Goal: Task Accomplishment & Management: Use online tool/utility

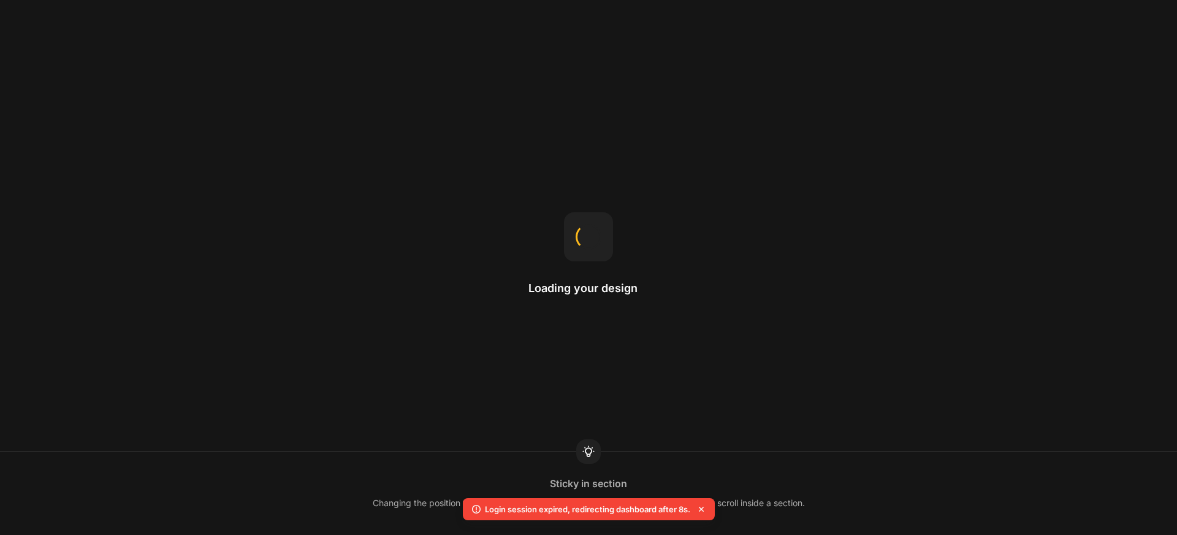
click at [923, 99] on div "Loading your design Sticky in section Changing the position to sticky makes the…" at bounding box center [588, 267] width 1177 height 535
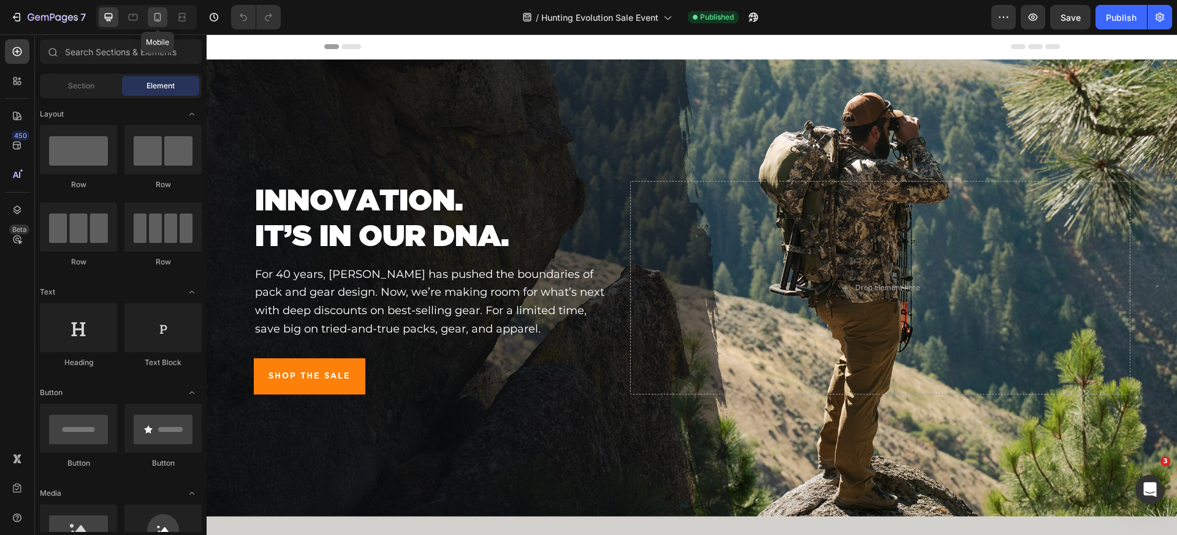
click at [151, 21] on icon at bounding box center [157, 17] width 12 height 12
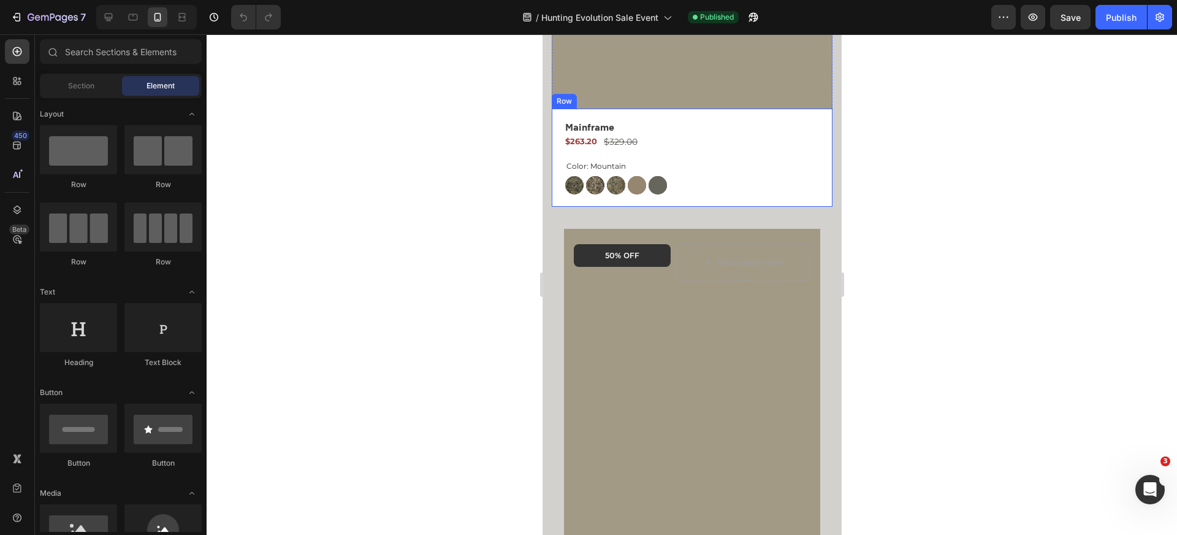
scroll to position [1869, 0]
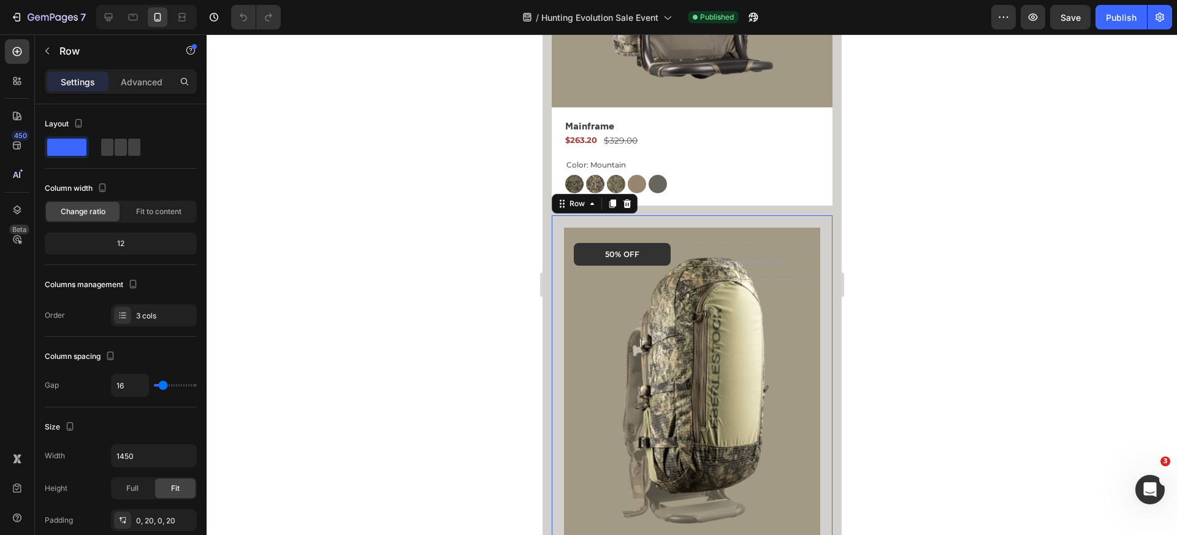
click at [144, 83] on p "Advanced" at bounding box center [142, 81] width 42 height 13
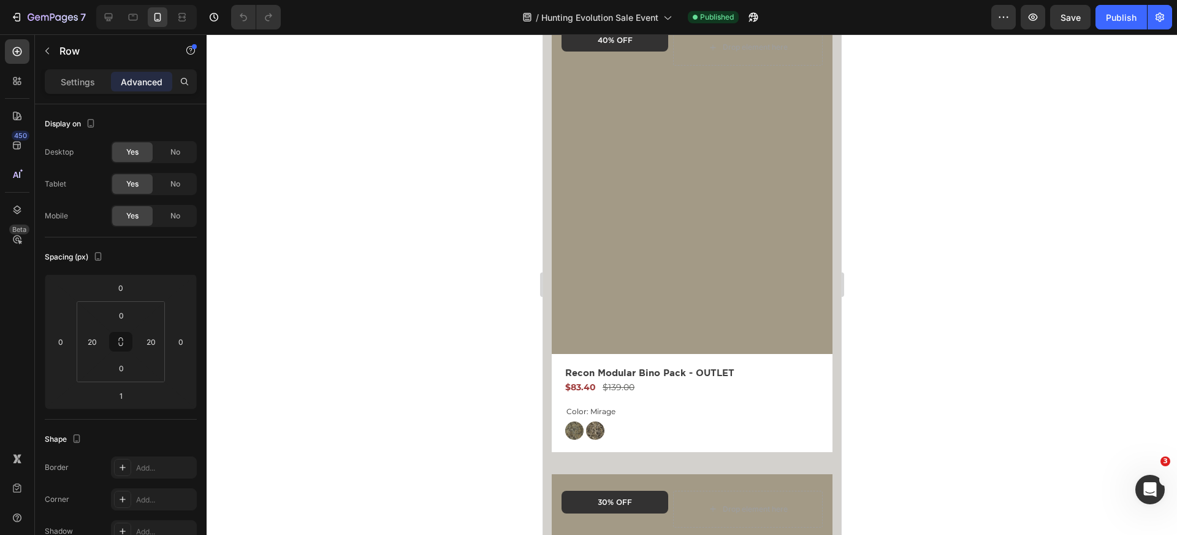
scroll to position [443, 0]
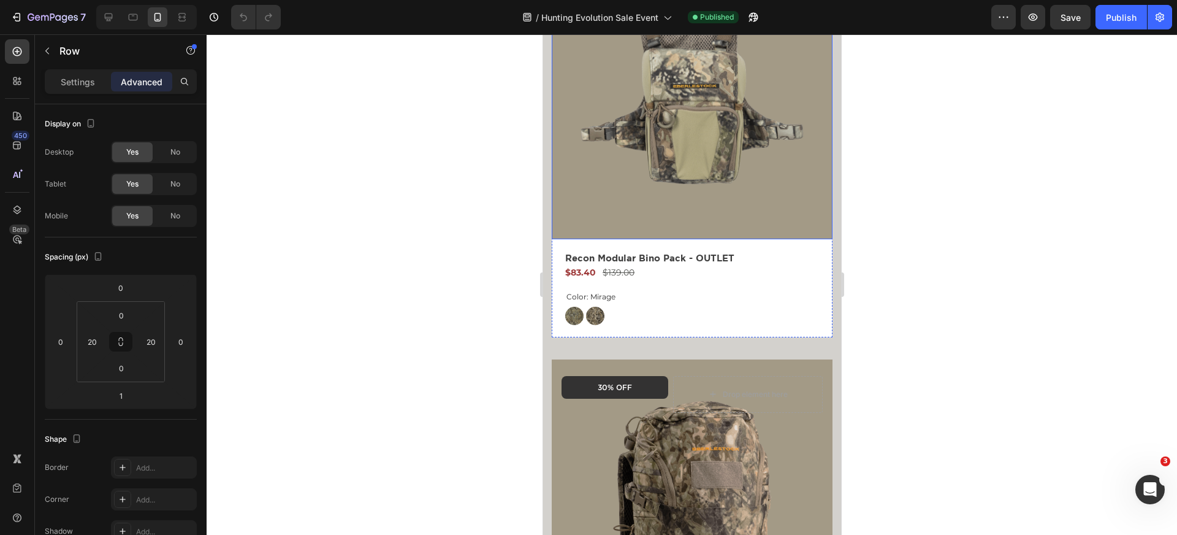
click at [578, 240] on div "Product Images 40% OFF Text Block Row Drop element here Row Row" at bounding box center [691, 69] width 281 height 342
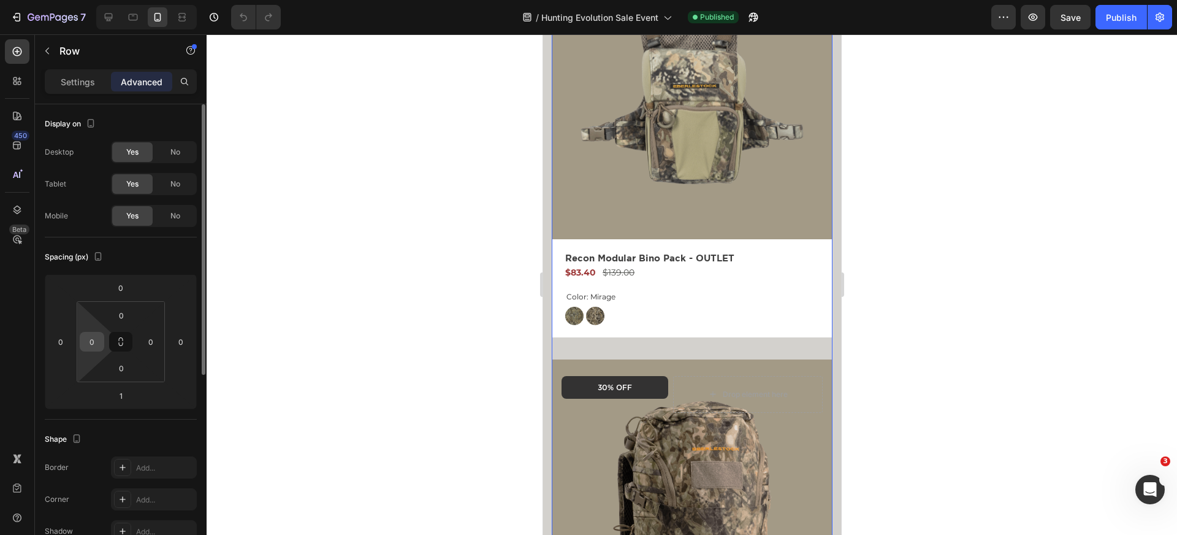
click at [95, 340] on input "0" at bounding box center [92, 341] width 18 height 18
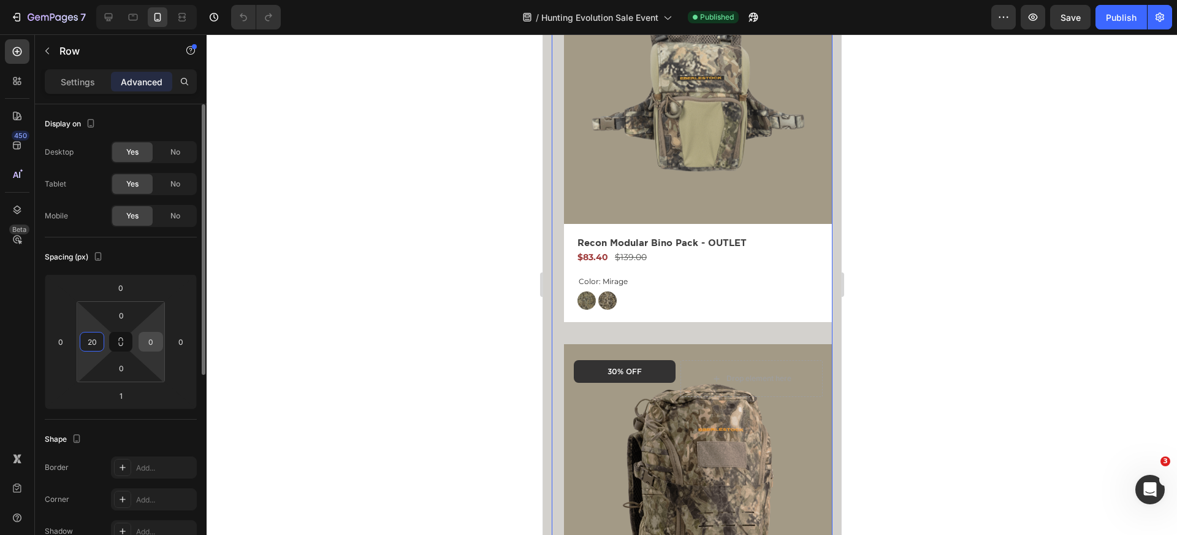
type input "20"
click at [145, 341] on input "0" at bounding box center [151, 341] width 18 height 18
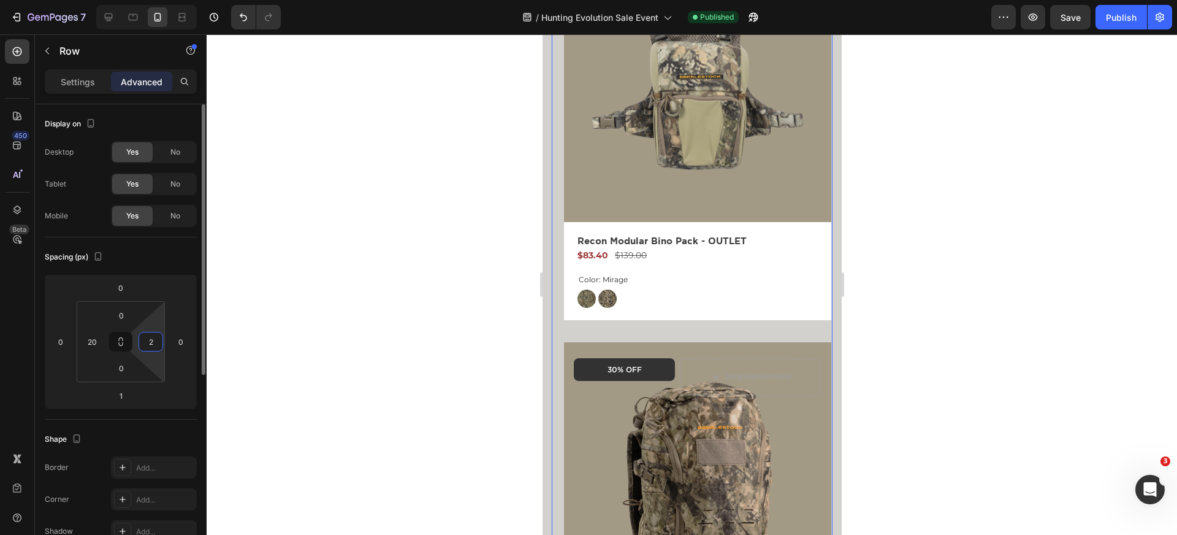
type input "20"
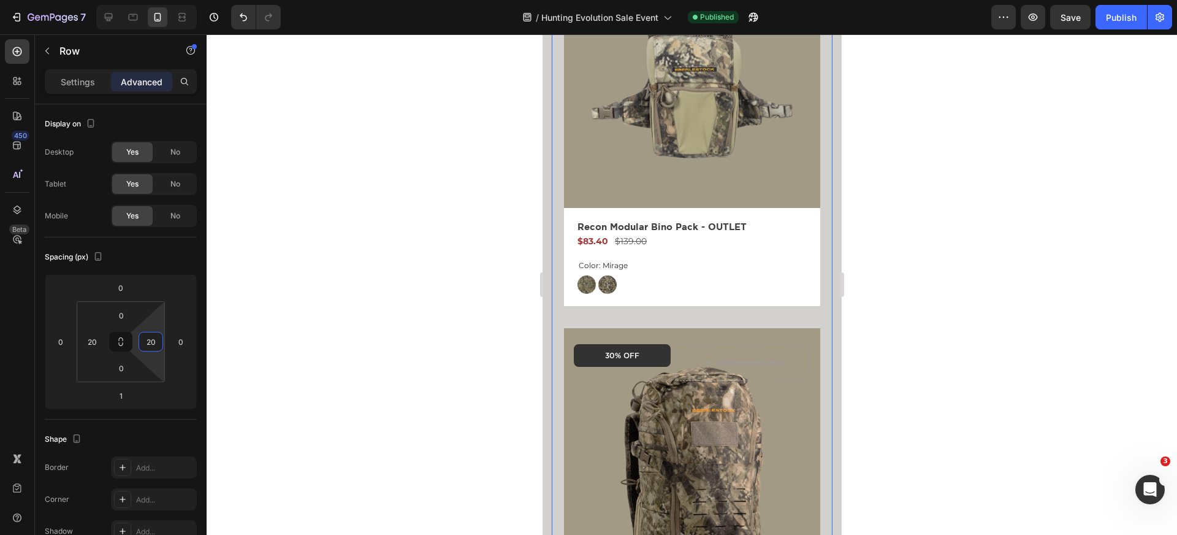
click at [446, 231] on div at bounding box center [692, 284] width 971 height 500
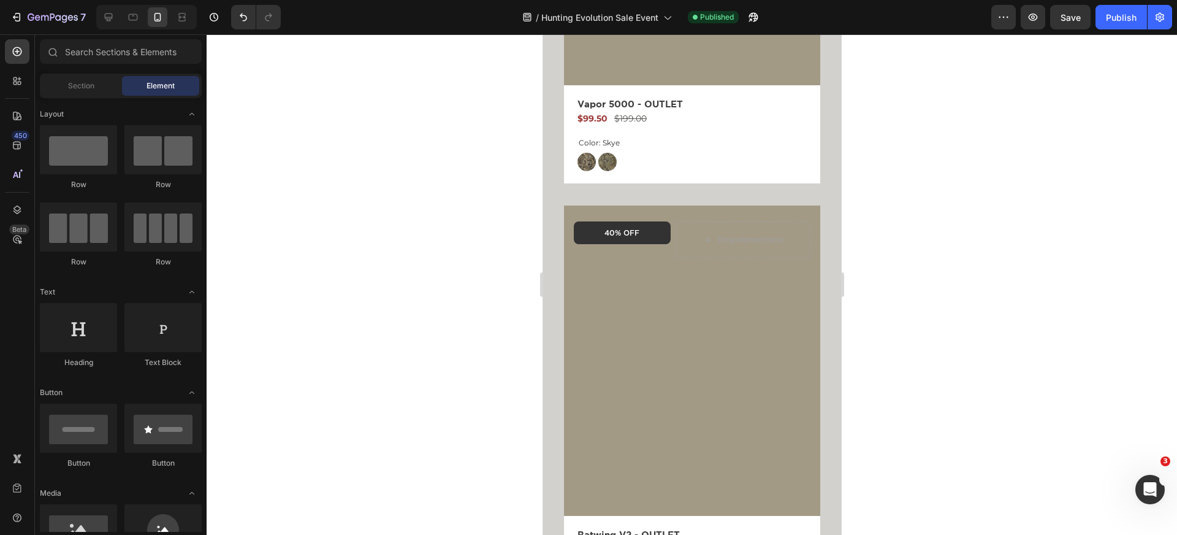
scroll to position [2741, 0]
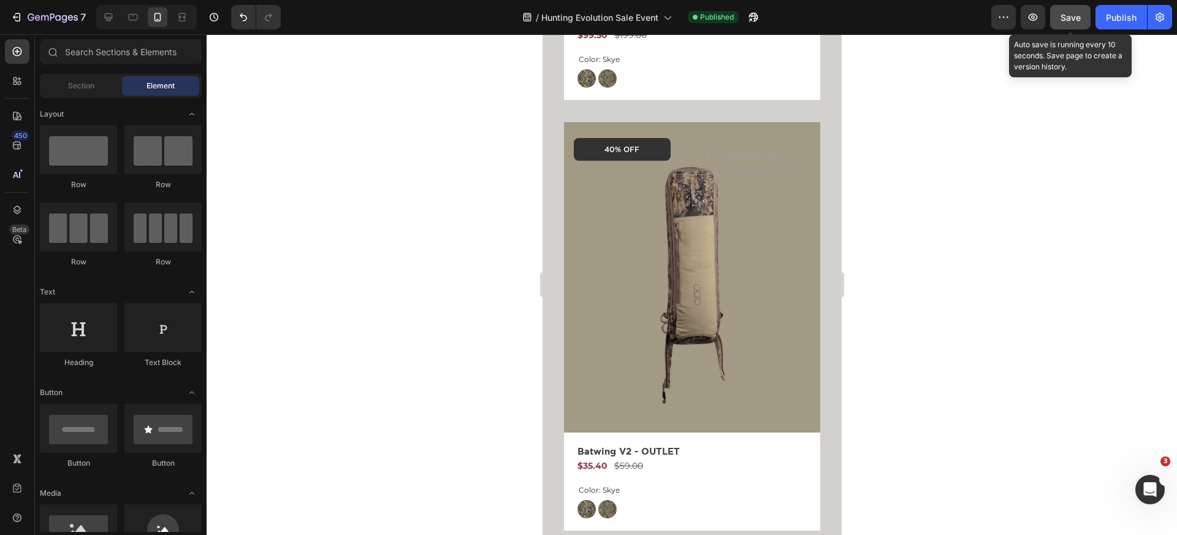
click at [1066, 17] on span "Save" at bounding box center [1071, 17] width 20 height 10
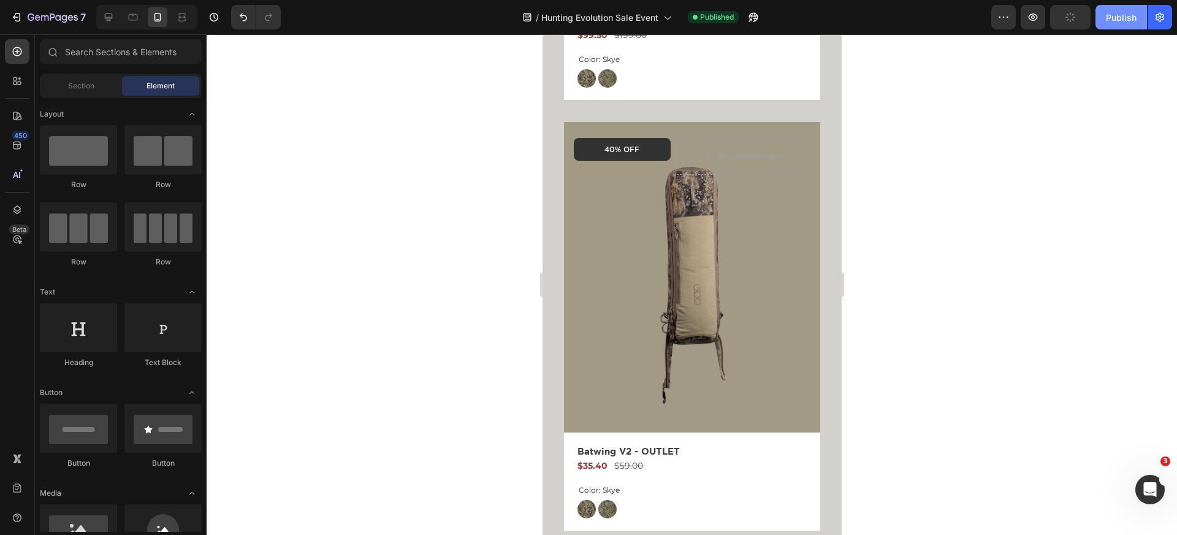
click at [1122, 19] on div "Publish" at bounding box center [1121, 17] width 31 height 13
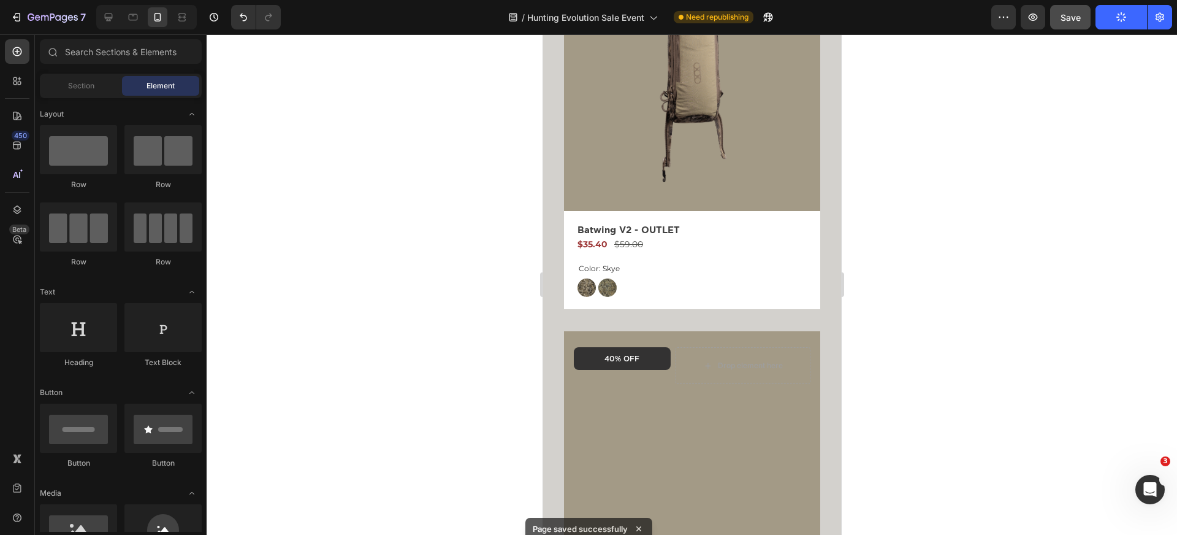
scroll to position [2962, 0]
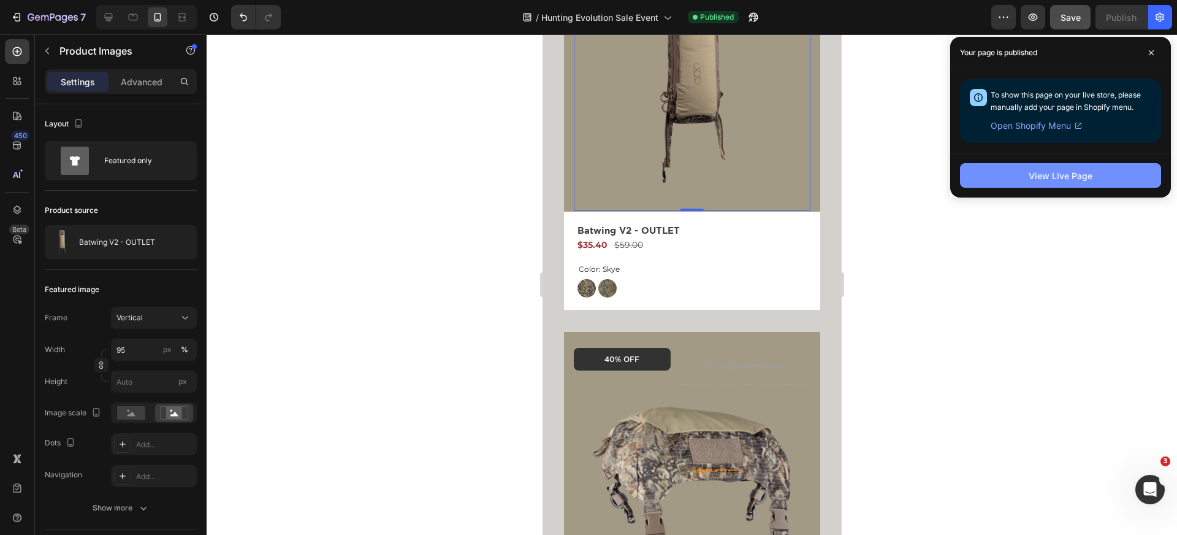
click at [1098, 174] on button "View Live Page" at bounding box center [1060, 175] width 201 height 25
